Goal: Information Seeking & Learning: Learn about a topic

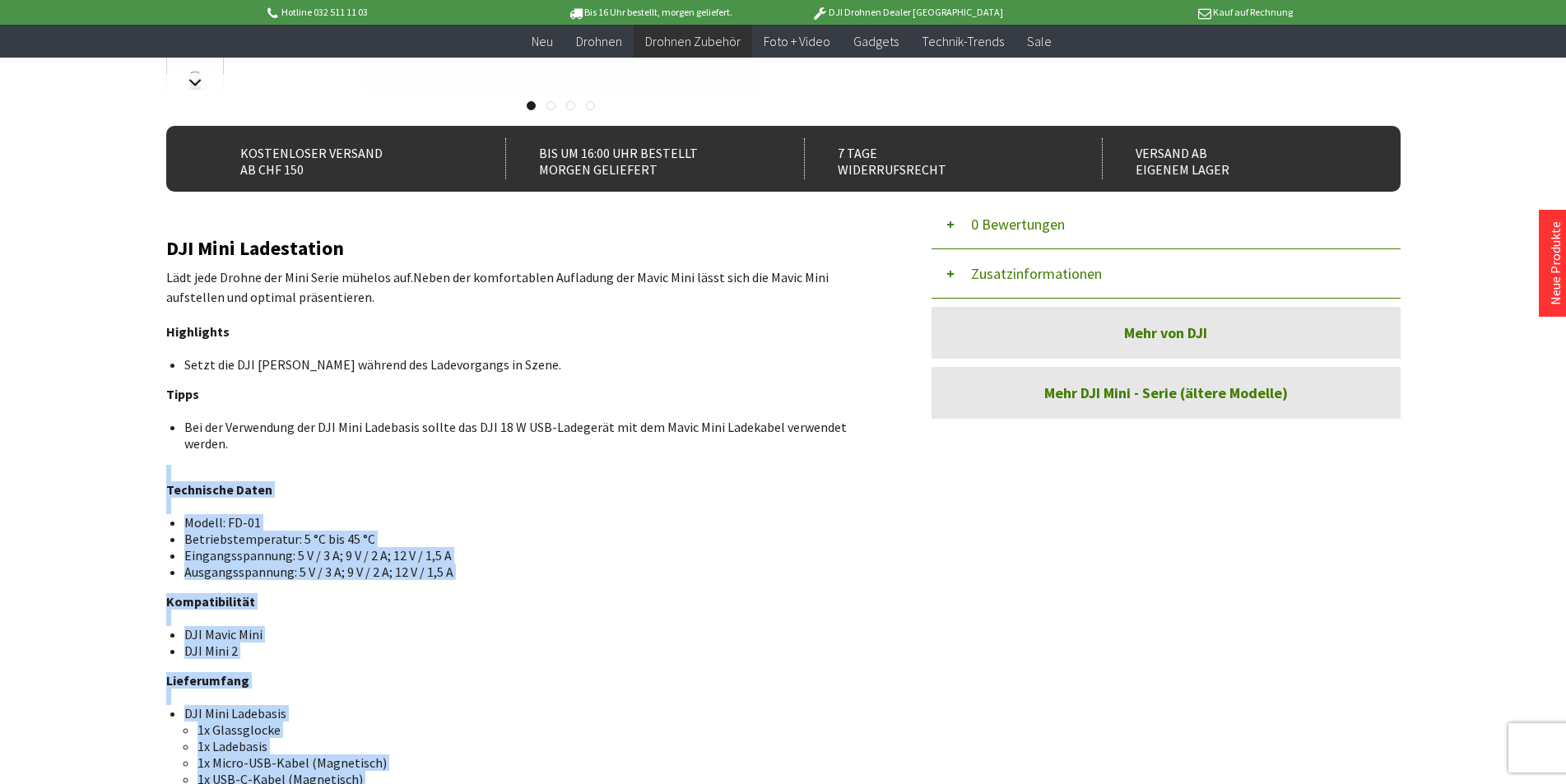
scroll to position [412, 0]
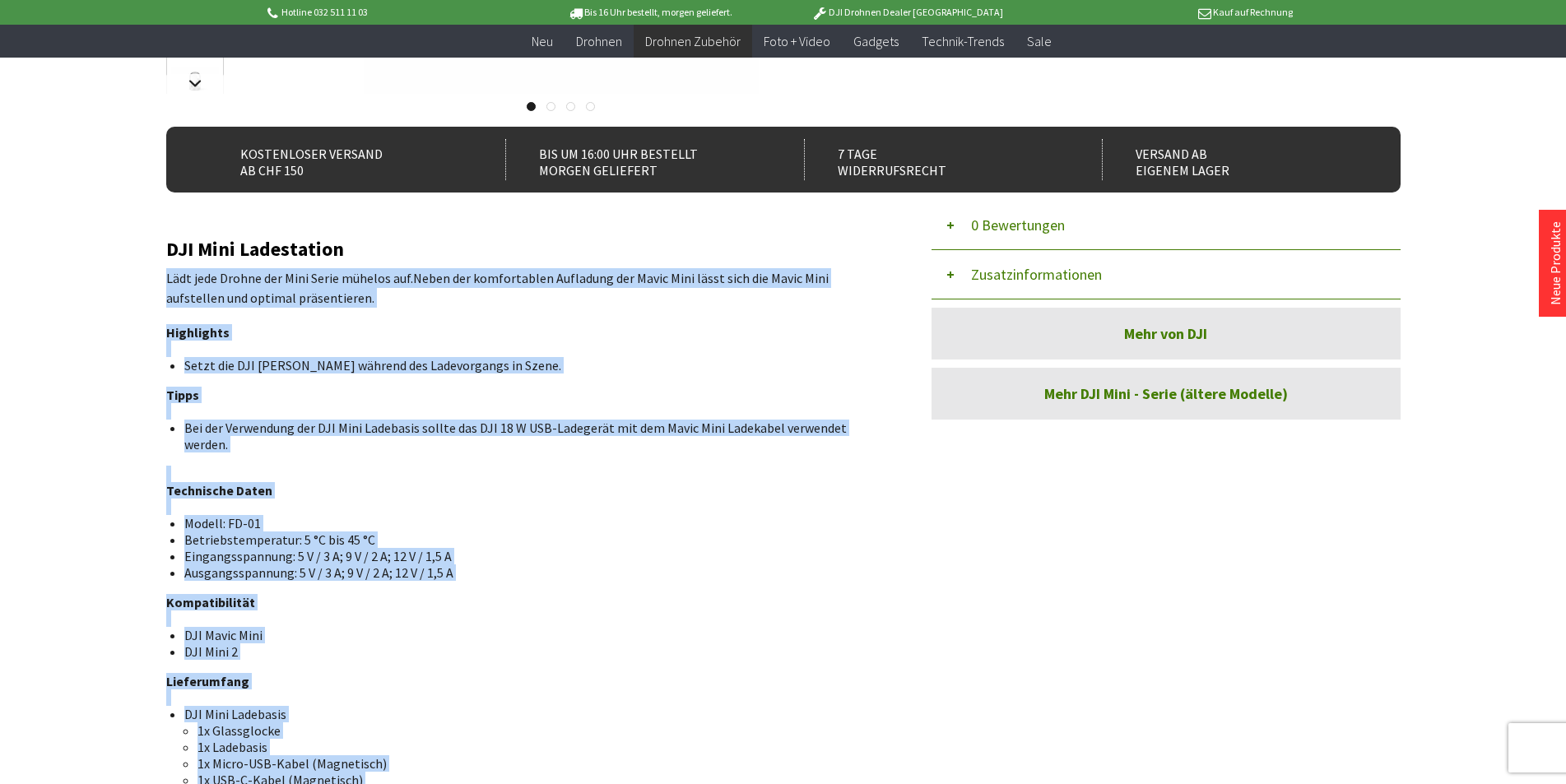
drag, startPoint x: 305, startPoint y: 538, endPoint x: 166, endPoint y: 284, distance: 289.5
copy div "Lädt jede Drohne der Mini Serie mühelos auf. Neben der komfortablen Aufladung d…"
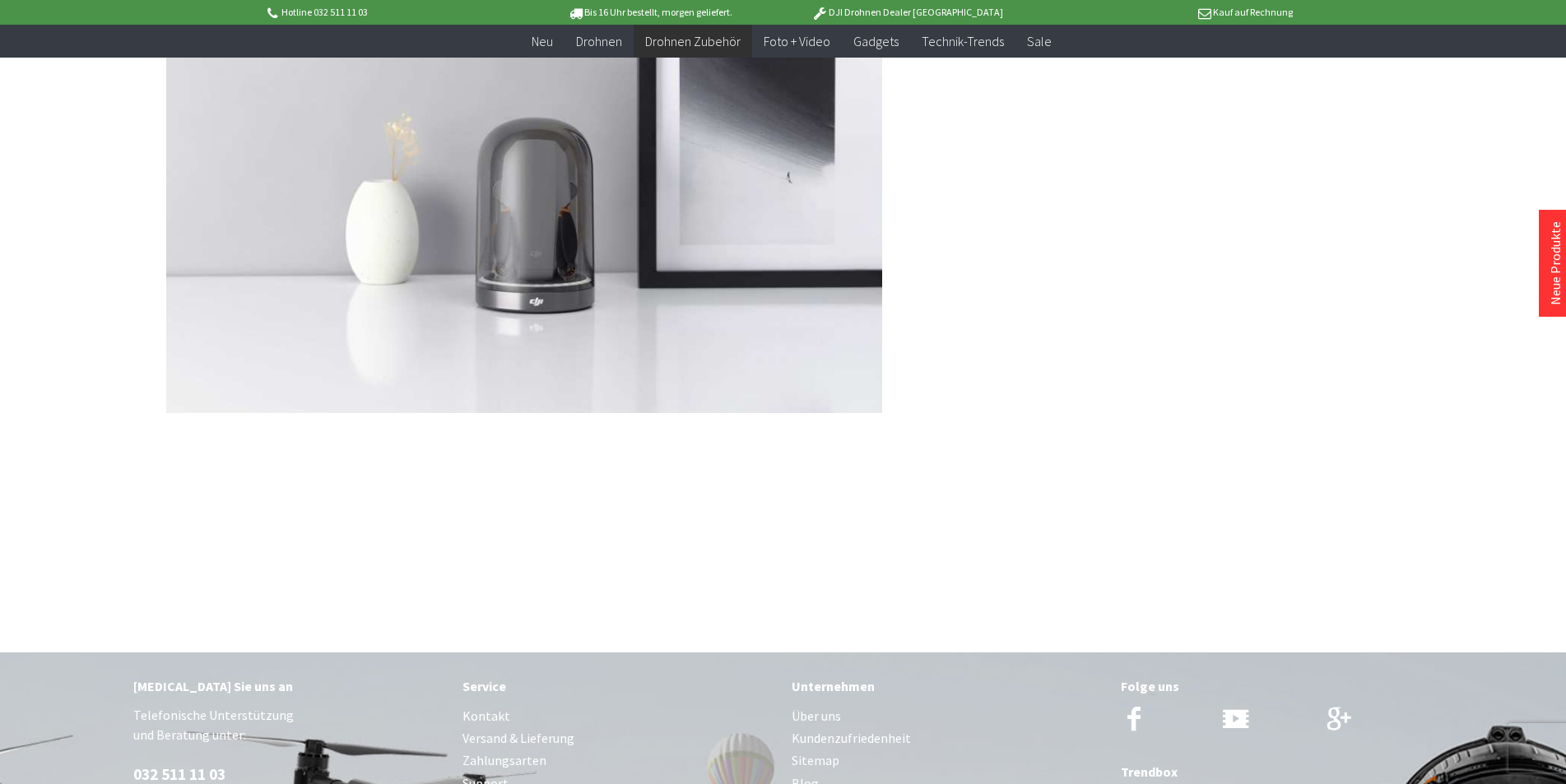
scroll to position [1398, 0]
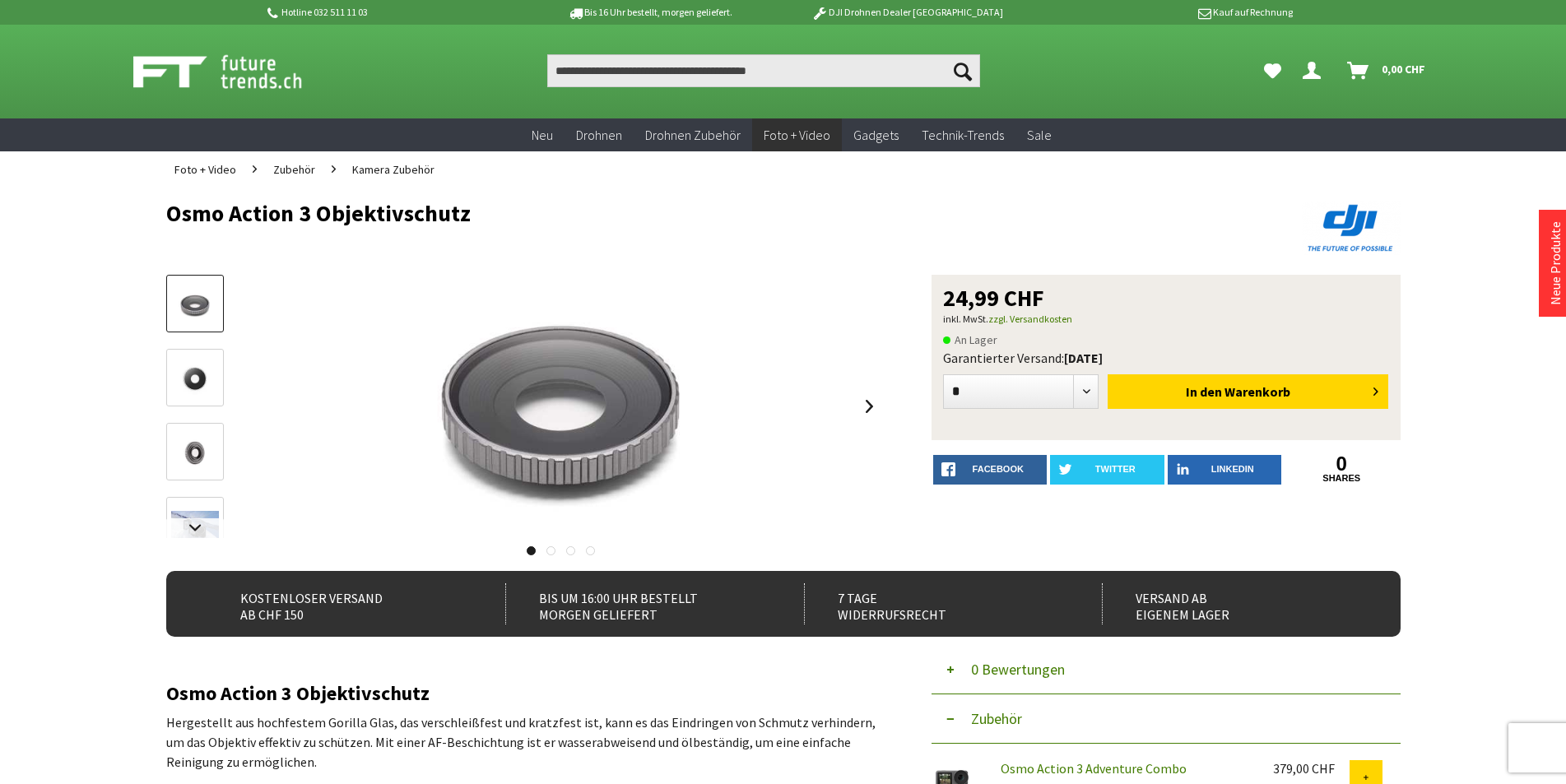
scroll to position [412, 0]
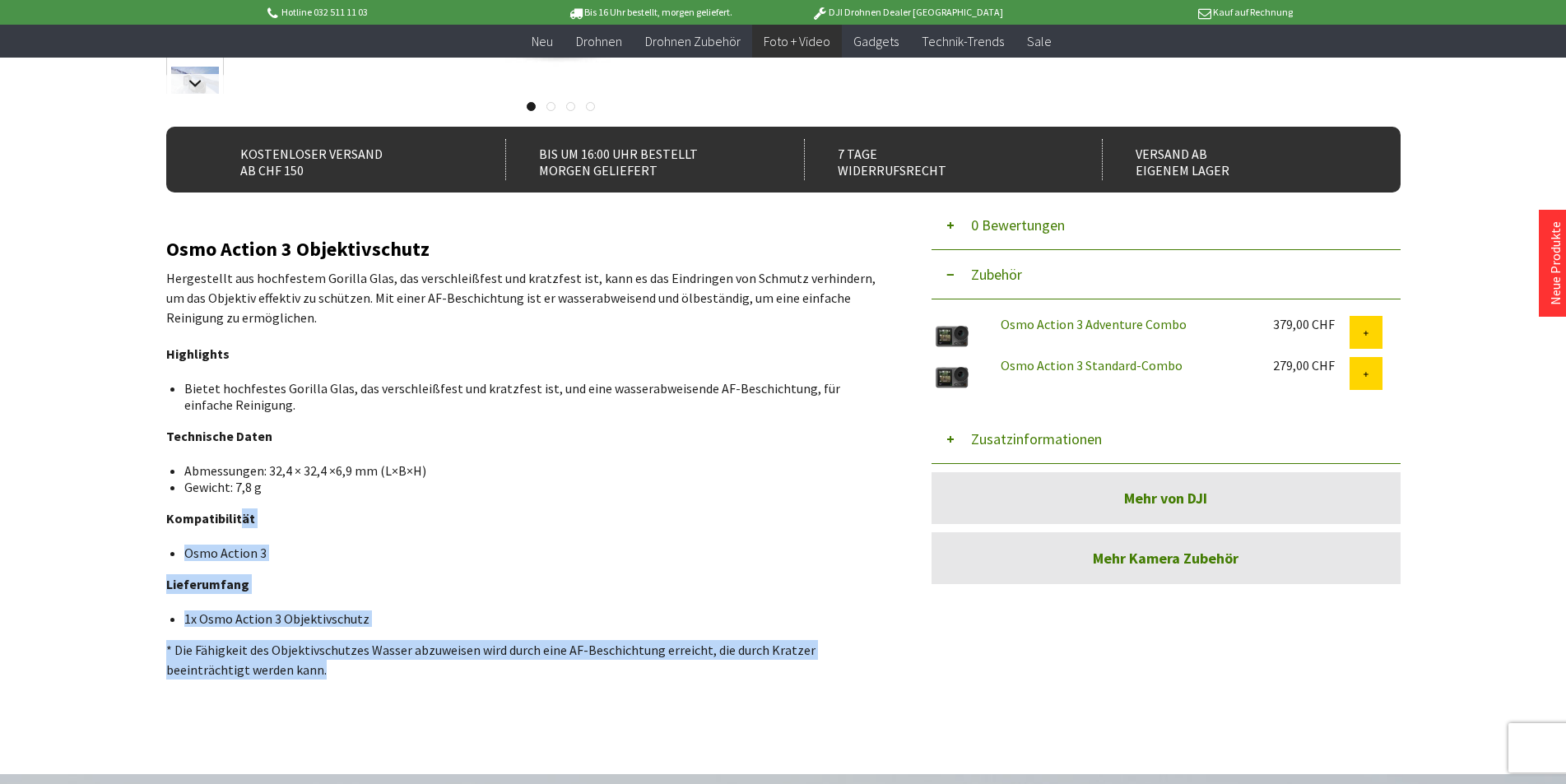
drag, startPoint x: 319, startPoint y: 668, endPoint x: 240, endPoint y: 520, distance: 167.8
click at [240, 520] on div "Osmo Action 3 Objektivschutz Hergestellt aus hochfestem Gorilla Glas, das versc…" at bounding box center [523, 459] width 716 height 441
click at [240, 520] on strong "Kompatibilität" at bounding box center [210, 518] width 89 height 17
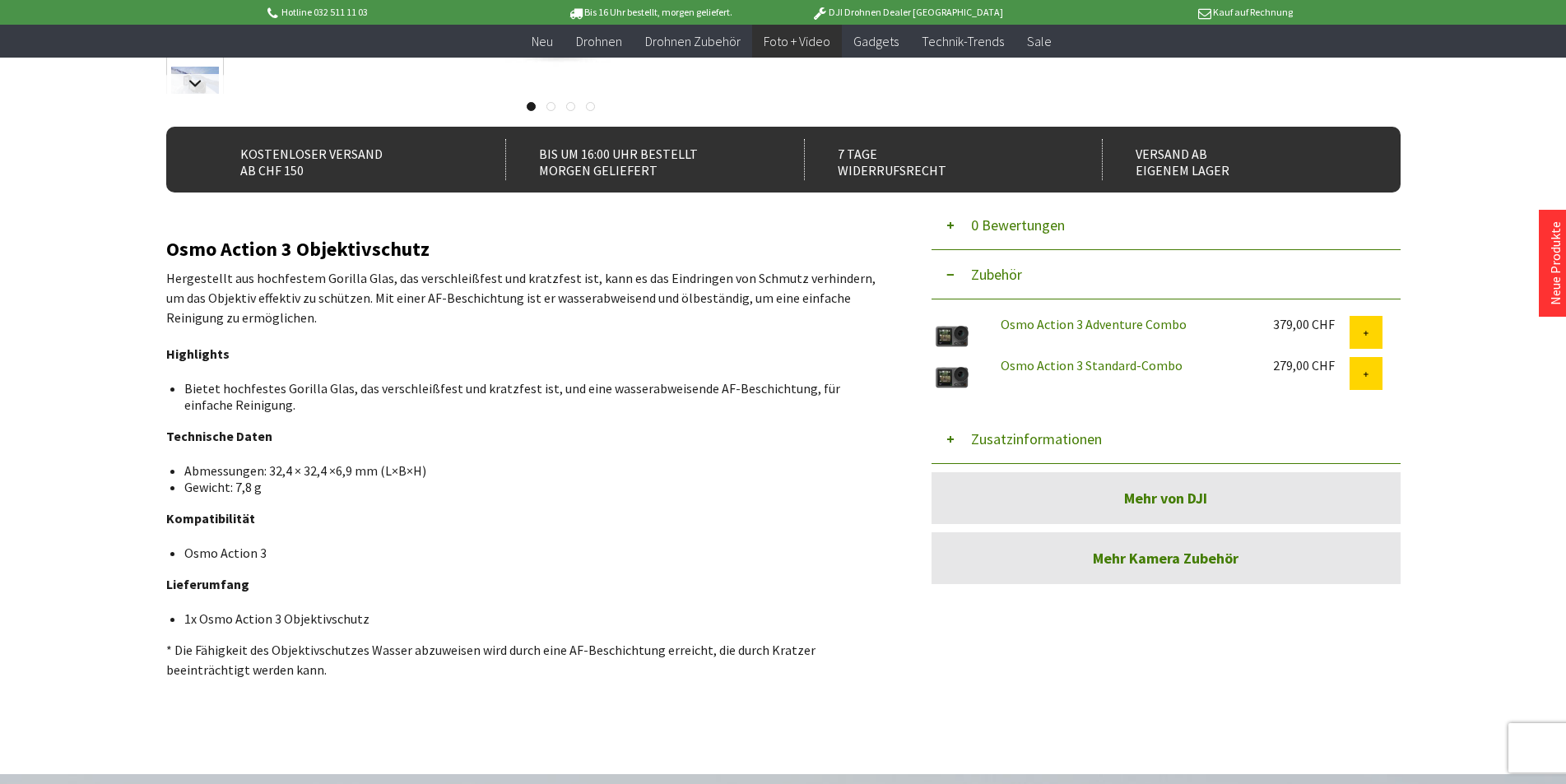
drag, startPoint x: 319, startPoint y: 556, endPoint x: 167, endPoint y: 283, distance: 312.5
click at [167, 283] on div "Osmo Action 3 Objektivschutz Hergestellt aus hochfestem Gorilla Glas, das versc…" at bounding box center [523, 459] width 716 height 441
copy div "Hergestellt aus hochfestem Gorilla Glas, das verschleißfest und kratzfest ist, …"
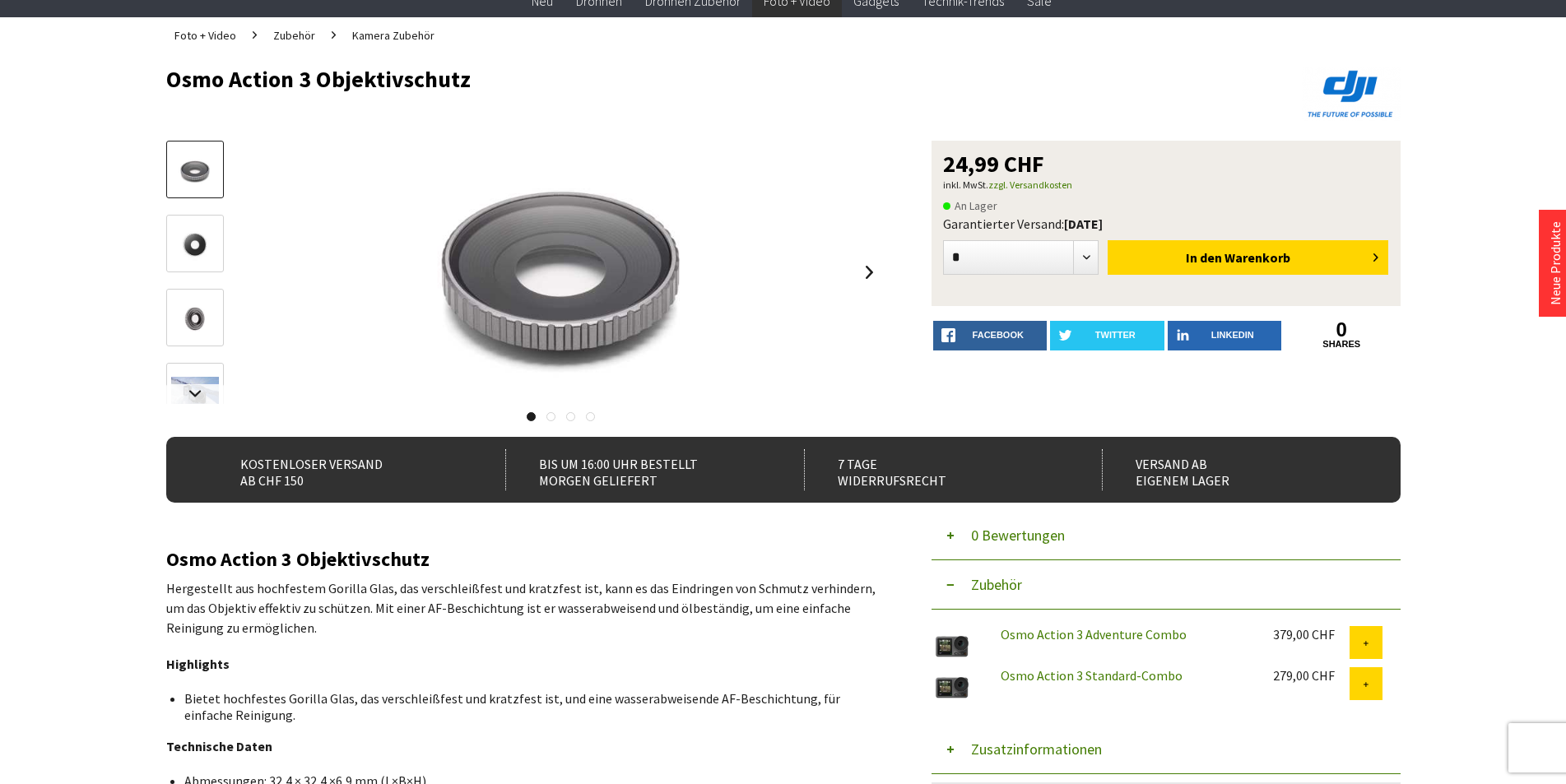
scroll to position [0, 0]
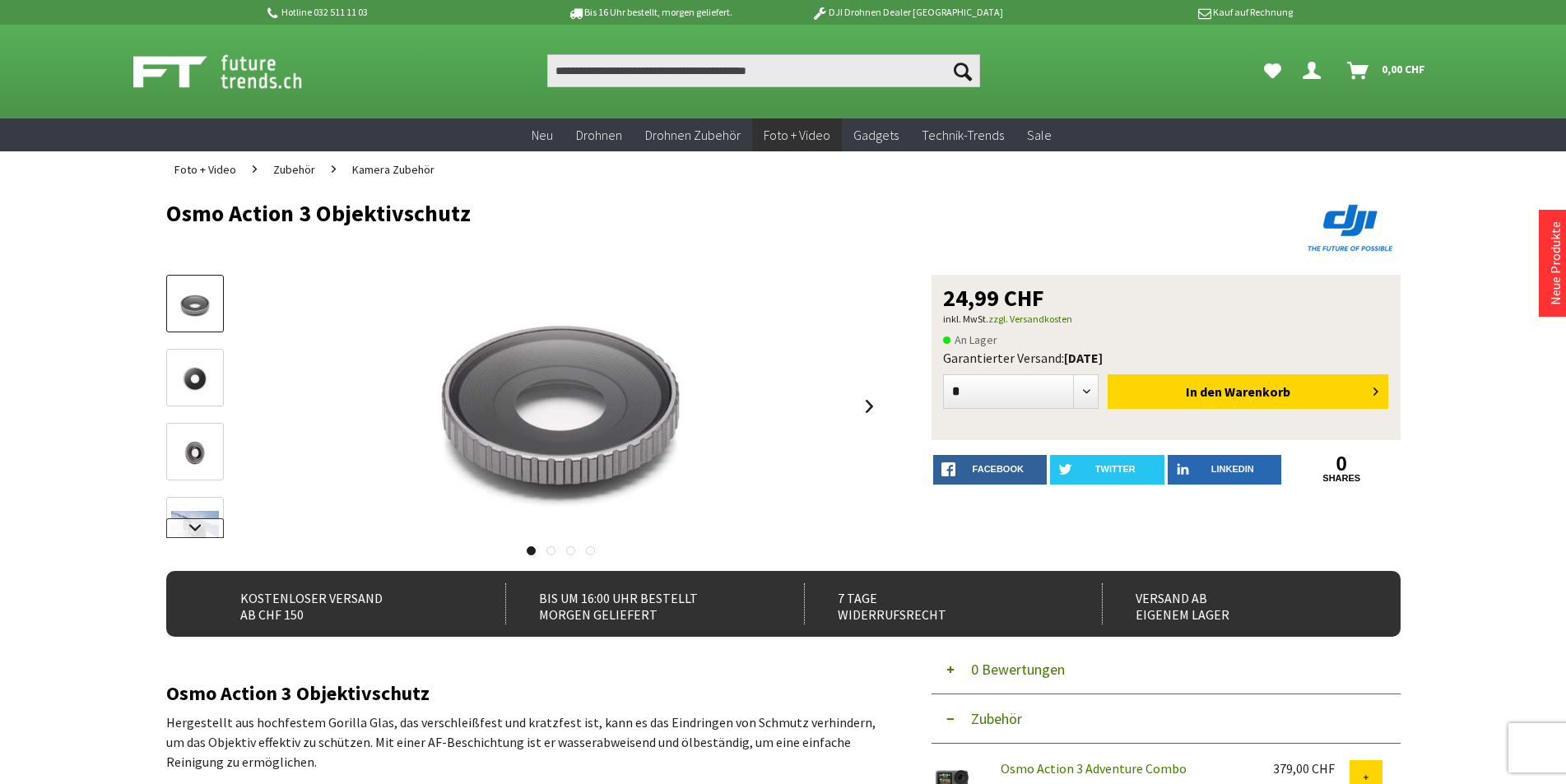
click at [183, 518] on link at bounding box center [194, 528] width 58 height 20
click at [191, 478] on img at bounding box center [195, 494] width 48 height 32
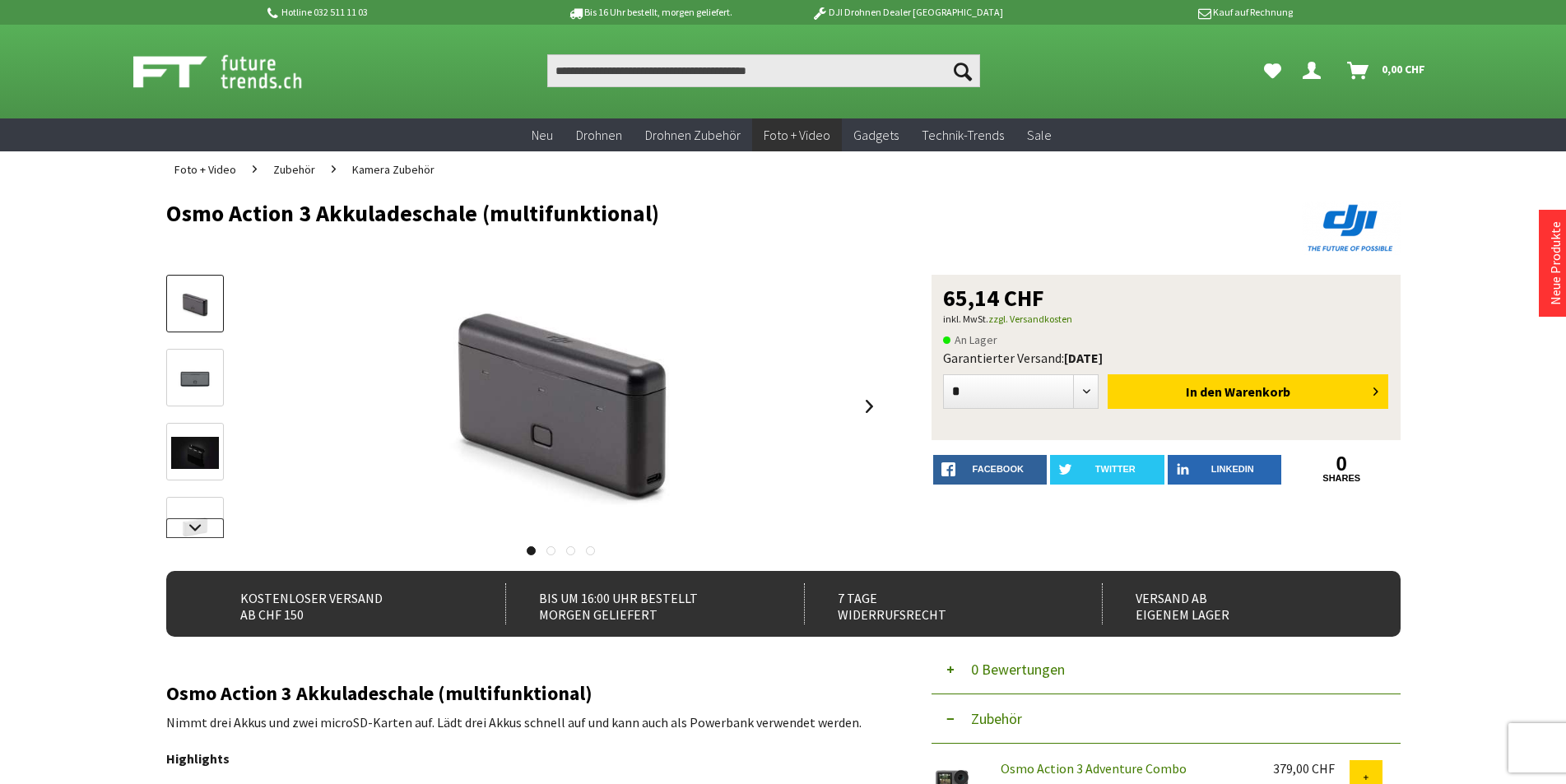
click at [192, 528] on link at bounding box center [194, 528] width 58 height 20
click at [192, 528] on div at bounding box center [194, 390] width 58 height 296
click at [201, 447] on div at bounding box center [194, 390] width 58 height 296
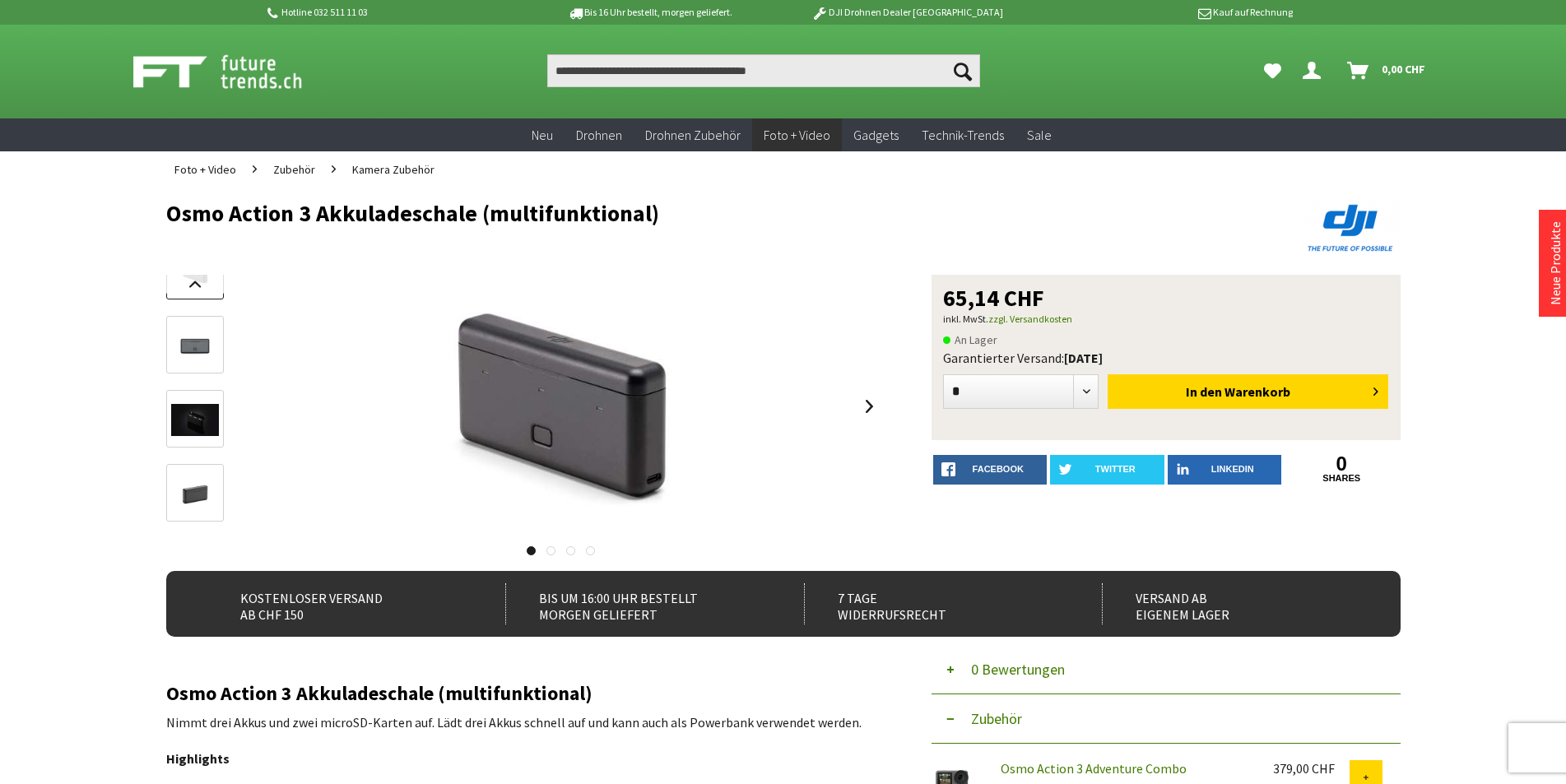
click at [198, 435] on link at bounding box center [194, 419] width 58 height 58
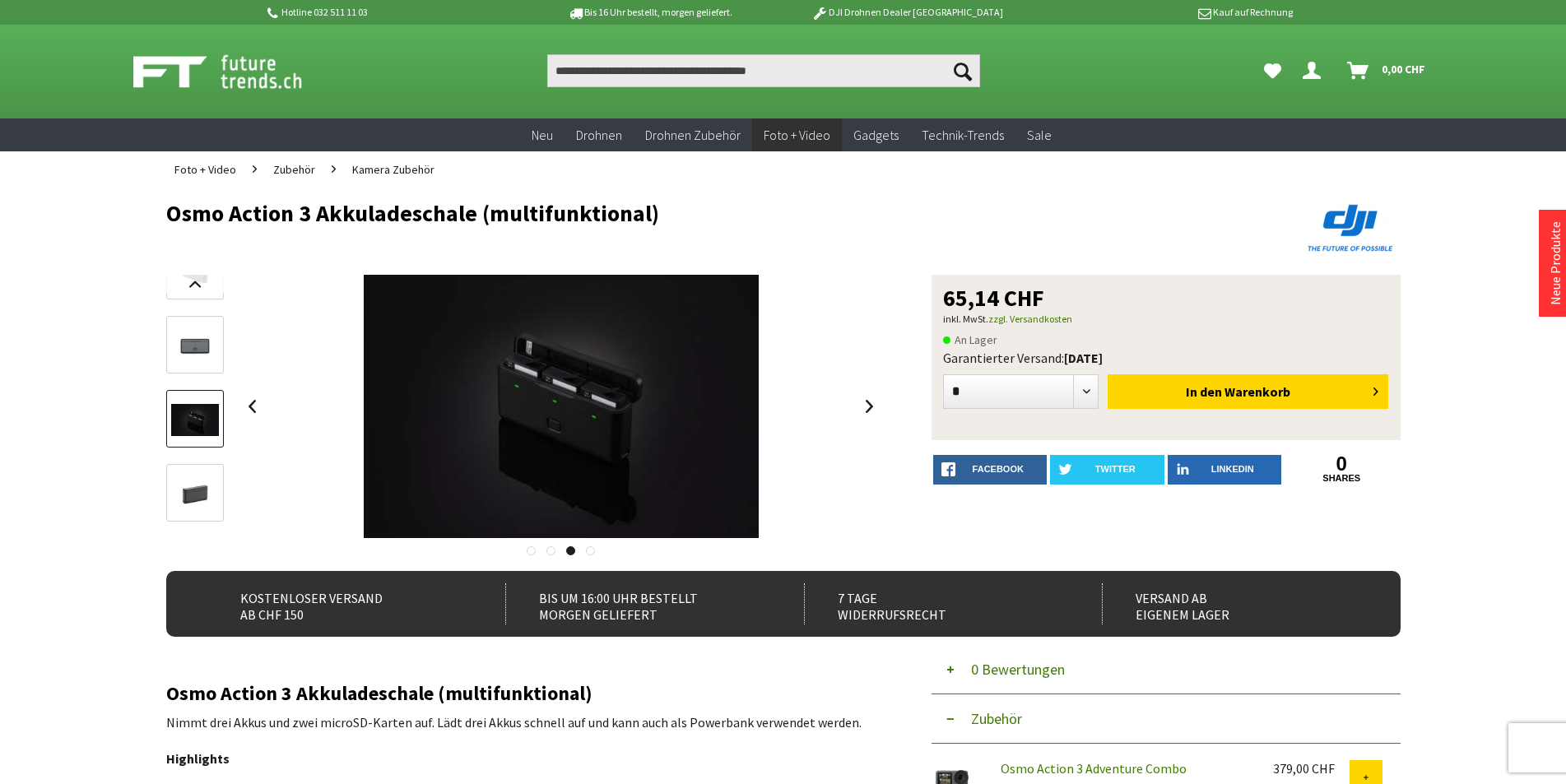
scroll to position [412, 0]
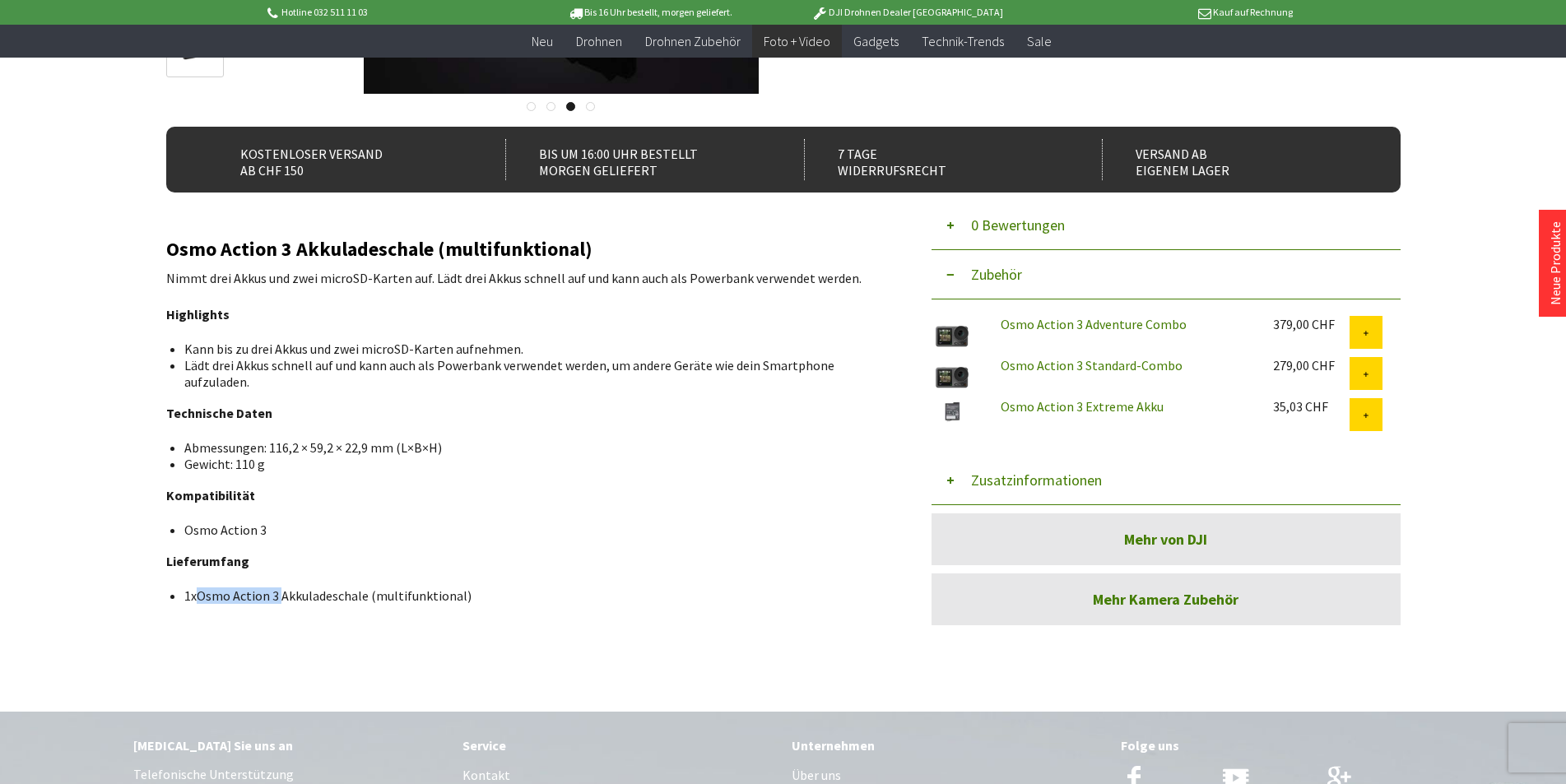
drag, startPoint x: 271, startPoint y: 594, endPoint x: 205, endPoint y: 594, distance: 66.0
click at [204, 594] on span "Osmo Action 3 Akkuladeschale (multifunktional)" at bounding box center [334, 595] width 275 height 17
